Goal: Transaction & Acquisition: Purchase product/service

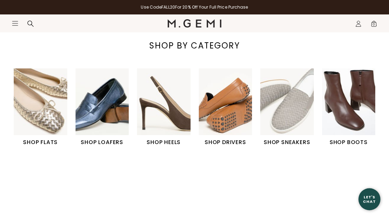
scroll to position [196, 0]
click at [22, 118] on img "1 / 6" at bounding box center [41, 101] width 54 height 67
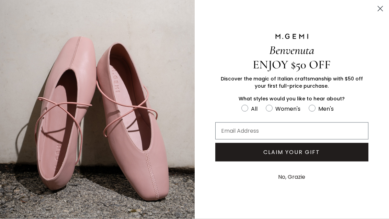
scroll to position [101, 0]
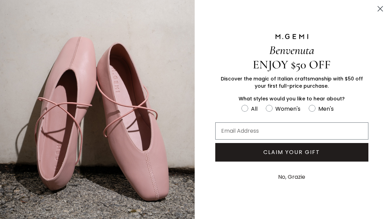
click at [385, 8] on circle "Close dialog" at bounding box center [380, 8] width 11 height 11
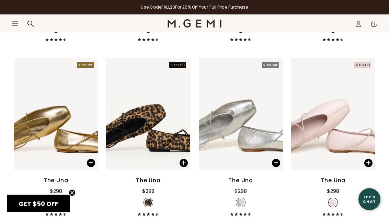
scroll to position [1655, 0]
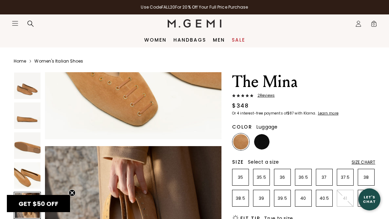
scroll to position [652, 0]
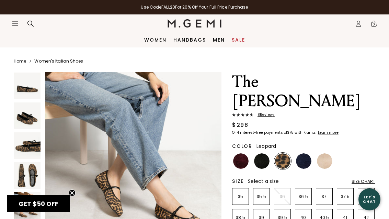
scroll to position [925, 0]
click at [243, 194] on p "35" at bounding box center [241, 196] width 16 height 5
click at [247, 153] on img at bounding box center [240, 160] width 15 height 15
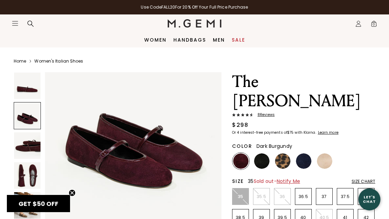
scroll to position [269, 0]
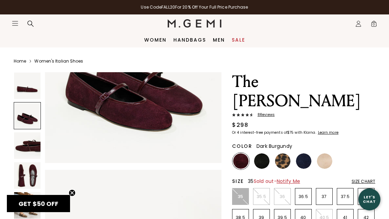
click at [267, 153] on img at bounding box center [261, 160] width 15 height 15
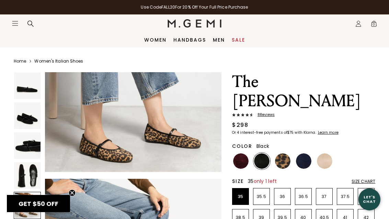
scroll to position [814, 0]
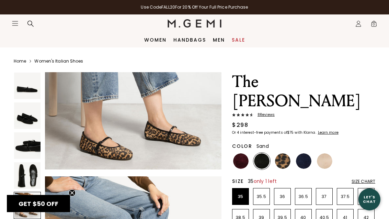
click at [327, 153] on img at bounding box center [324, 160] width 15 height 15
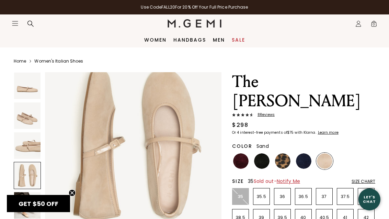
scroll to position [568, 0]
click at [309, 153] on img at bounding box center [303, 160] width 15 height 15
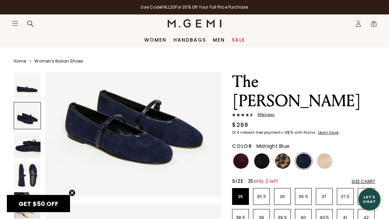
scroll to position [240, 0]
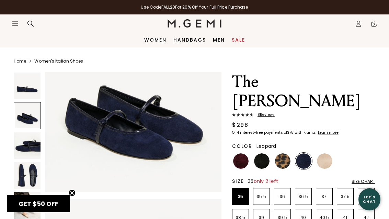
click at [282, 153] on img at bounding box center [282, 160] width 15 height 15
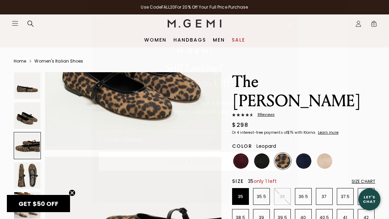
scroll to position [283, 0]
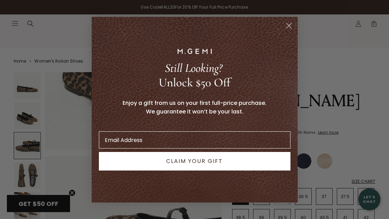
click at [286, 24] on circle "Close dialog" at bounding box center [288, 25] width 11 height 11
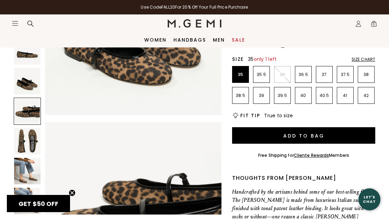
scroll to position [0, 0]
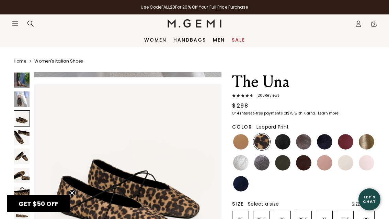
scroll to position [369, 0]
